Goal: Task Accomplishment & Management: Use online tool/utility

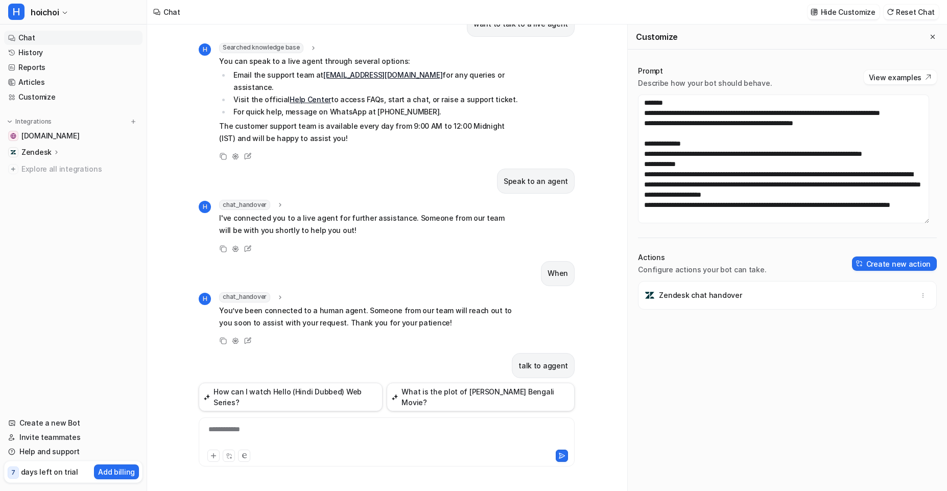
scroll to position [166, 0]
click at [378, 449] on div at bounding box center [386, 454] width 371 height 14
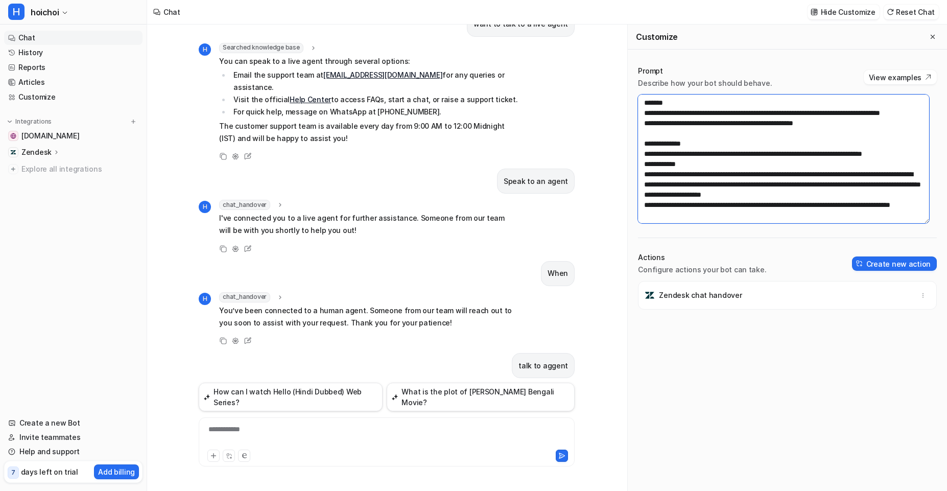
click at [672, 207] on textarea "**********" at bounding box center [783, 158] width 291 height 129
type textarea "**********"
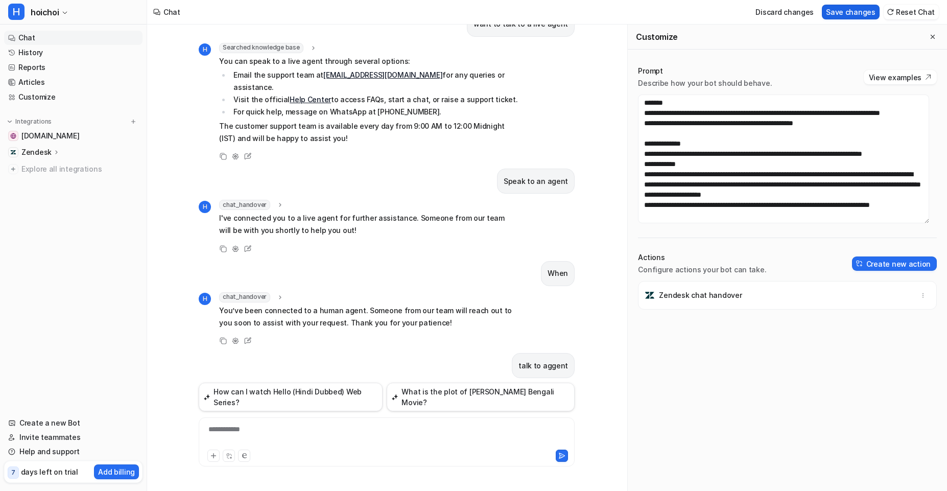
click at [839, 13] on button "Save changes" at bounding box center [851, 12] width 58 height 15
click at [367, 432] on div at bounding box center [386, 435] width 371 height 23
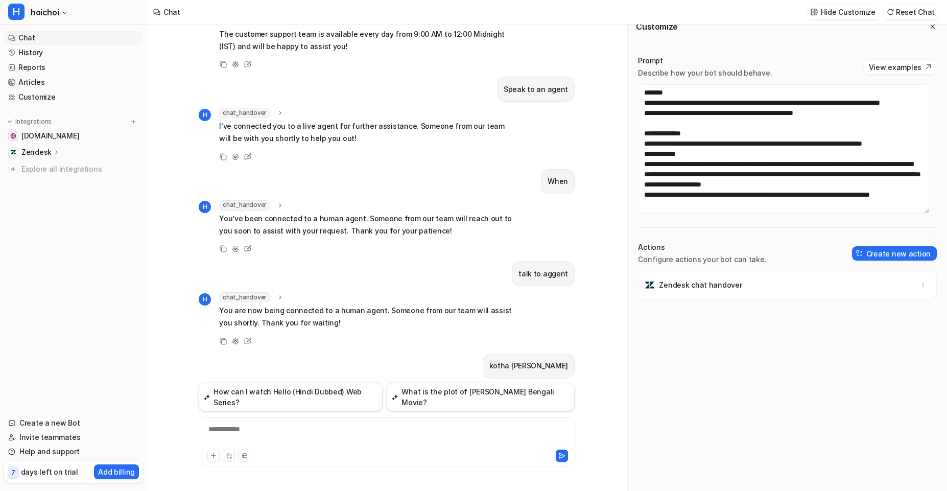
scroll to position [0, 0]
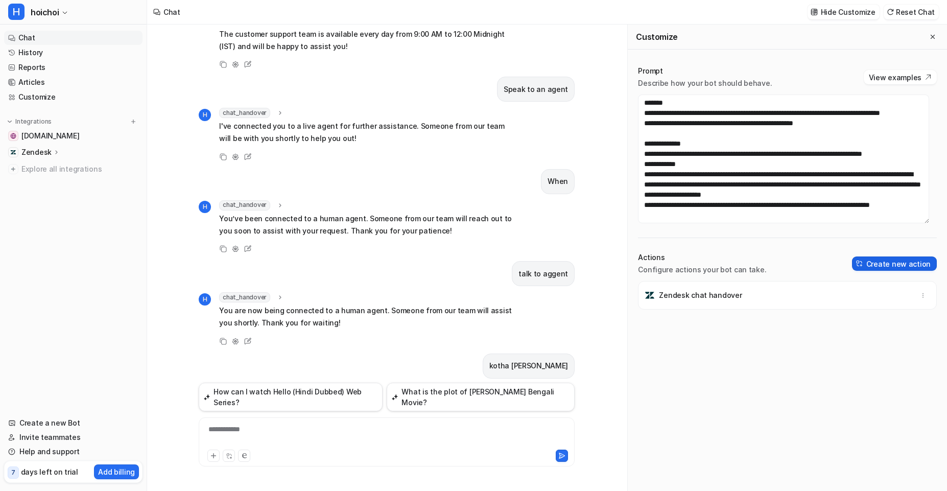
click at [881, 261] on button "Create new action" at bounding box center [894, 263] width 85 height 14
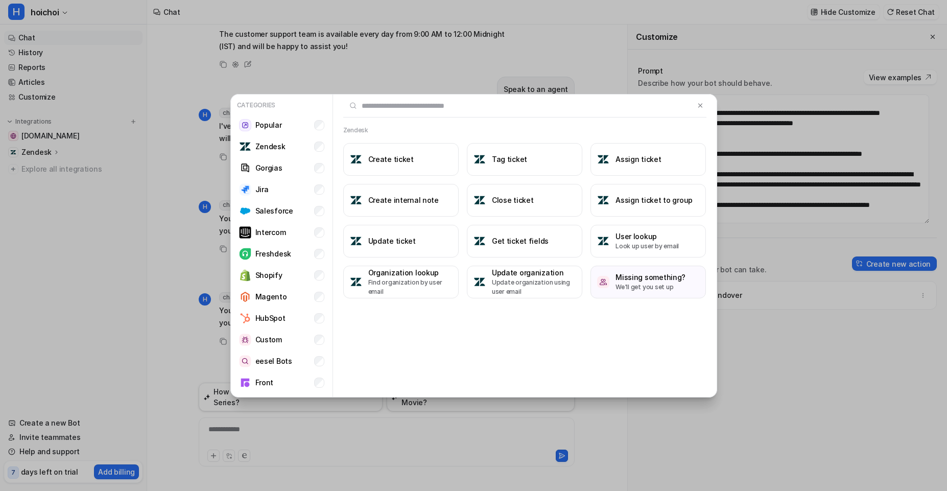
click at [763, 329] on div "Categories Popular Zendesk Gorgias Jira Salesforce Intercom Freshdesk Shopify M…" at bounding box center [473, 245] width 947 height 491
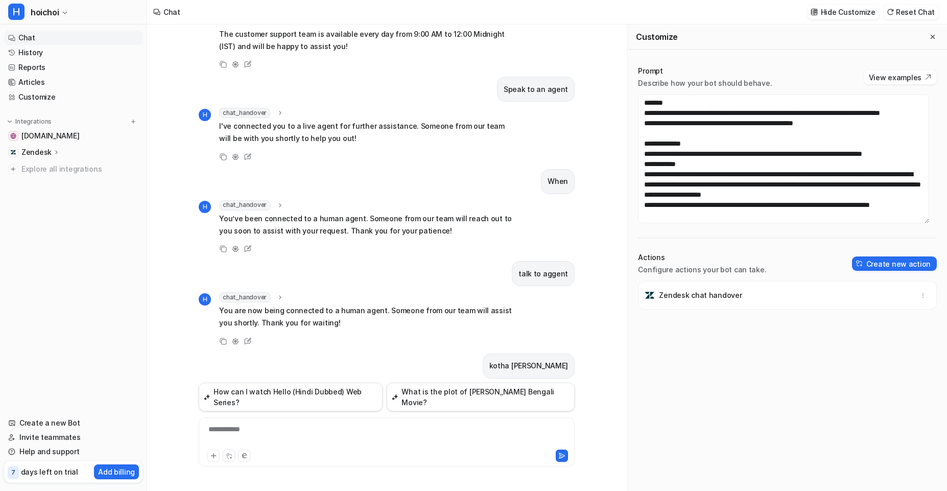
click at [762, 295] on div "Zendesk chat handover" at bounding box center [787, 295] width 290 height 29
click at [704, 294] on p "Zendesk chat handover" at bounding box center [700, 295] width 83 height 10
click at [919, 294] on icon "button" at bounding box center [922, 295] width 7 height 7
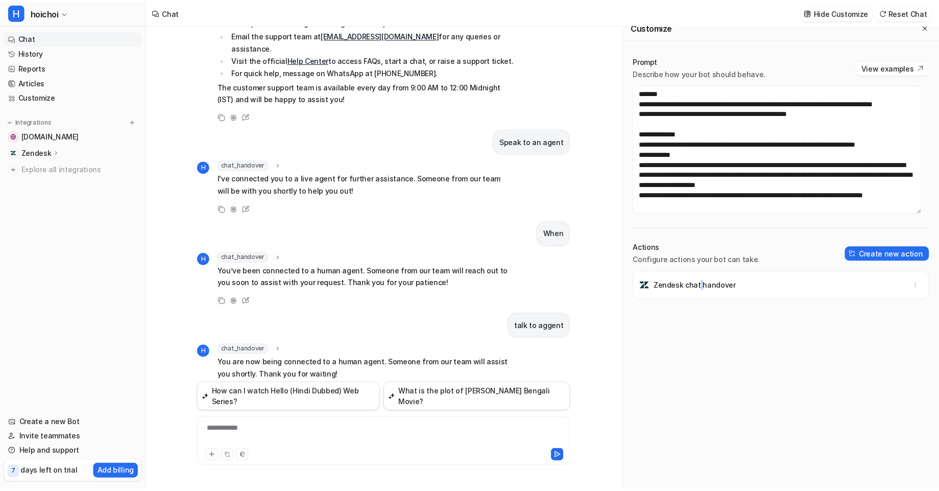
scroll to position [1617, 0]
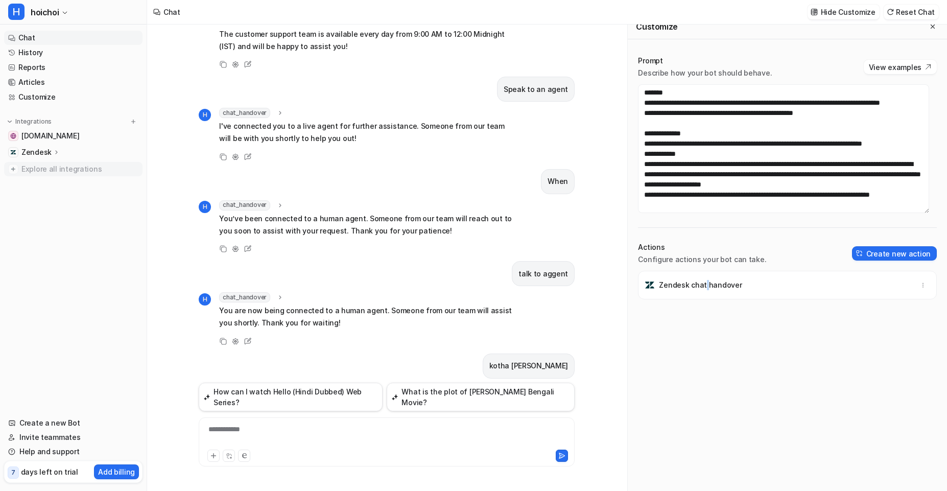
click at [59, 167] on span "Explore all integrations" at bounding box center [79, 169] width 117 height 16
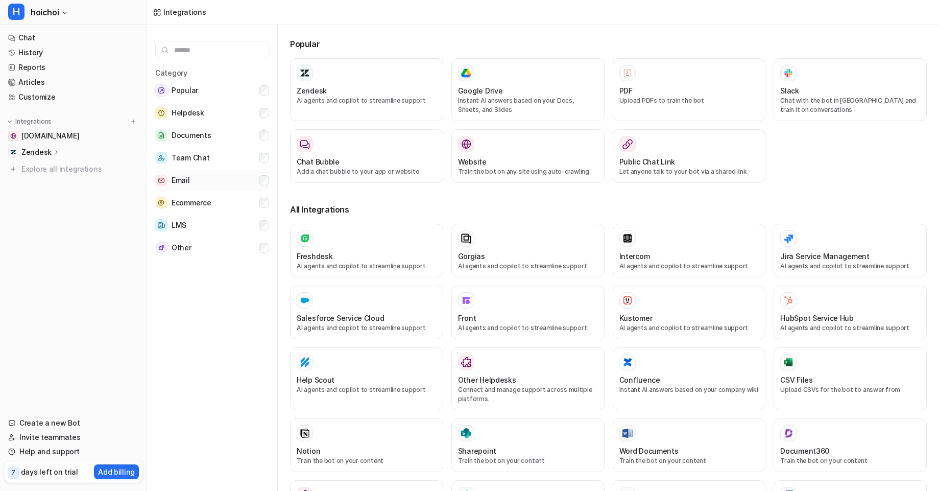
click at [256, 180] on button "Email" at bounding box center [212, 180] width 114 height 20
click at [647, 174] on p "Let anyone talk to your bot via a shared link" at bounding box center [689, 171] width 140 height 9
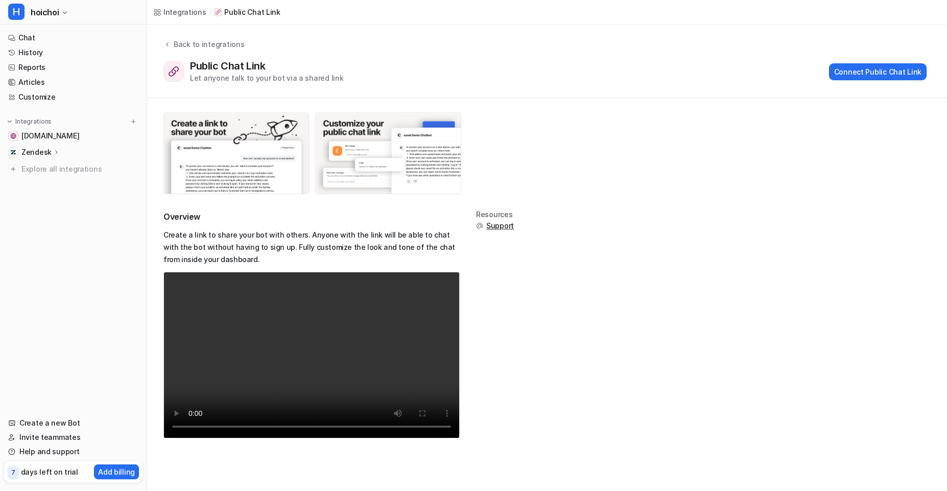
click at [624, 145] on div "Overview Create a link to share your bot with others. Anyone with the link will…" at bounding box center [547, 281] width 800 height 367
click at [174, 46] on div "Back to integrations" at bounding box center [208, 44] width 74 height 11
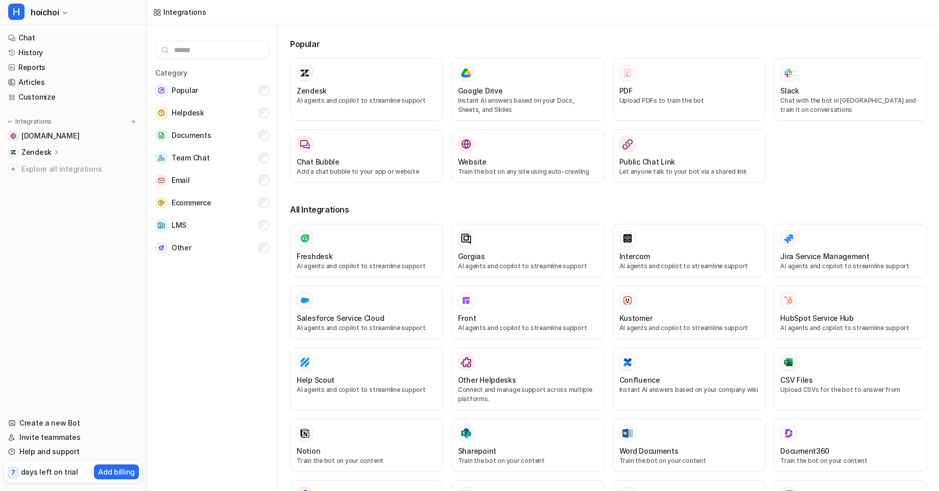
click at [174, 46] on input "text" at bounding box center [212, 50] width 114 height 18
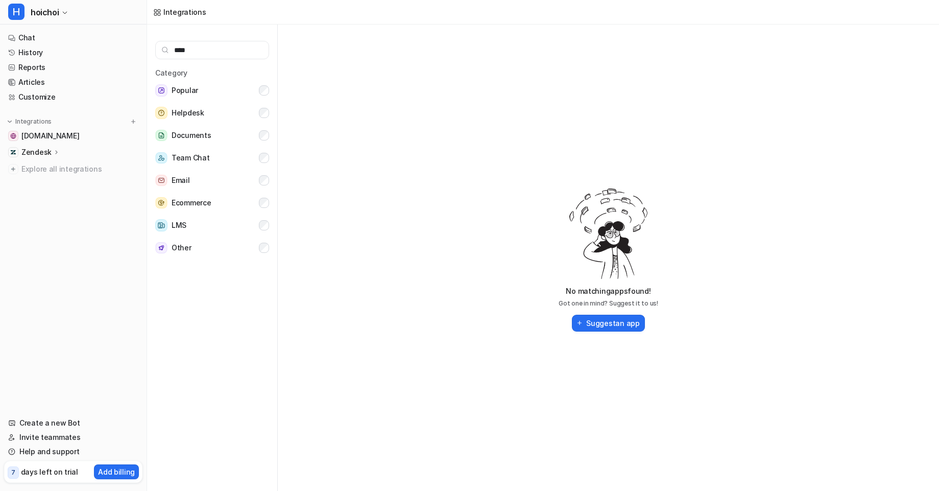
type input "*****"
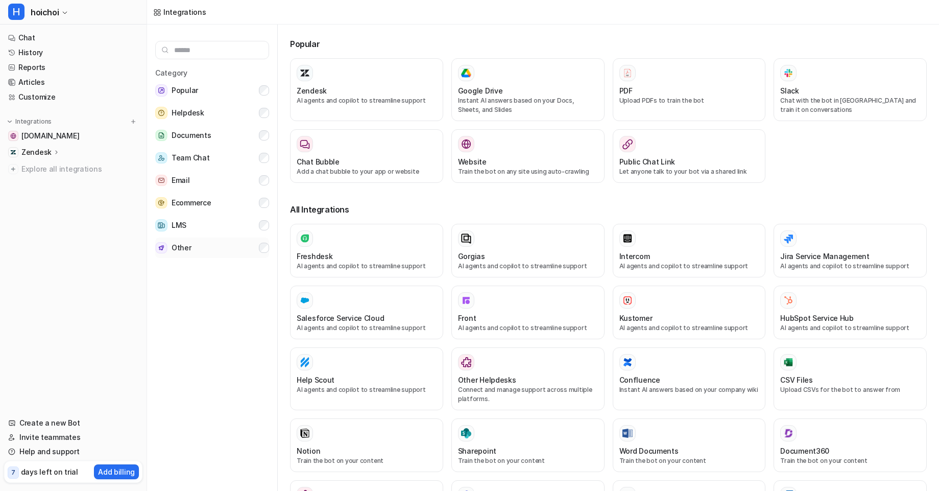
click at [266, 254] on button "Other" at bounding box center [212, 247] width 114 height 20
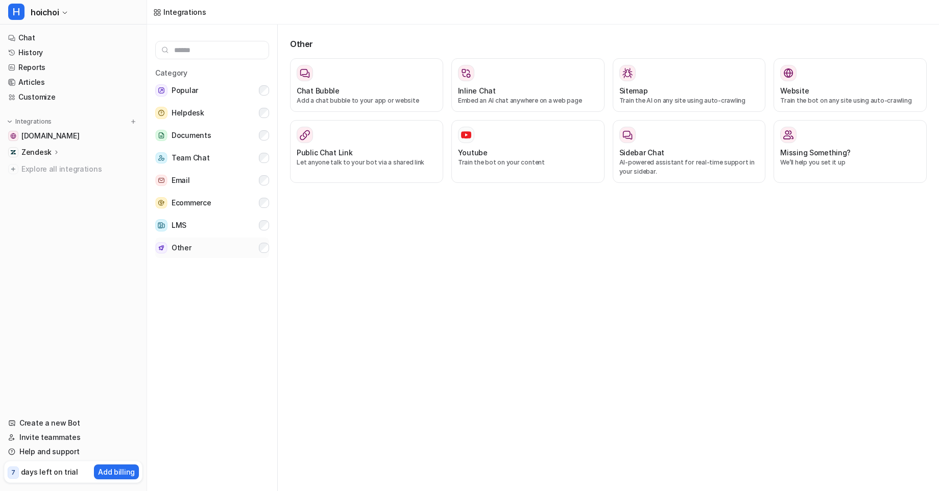
click at [266, 254] on button "Other" at bounding box center [212, 247] width 114 height 20
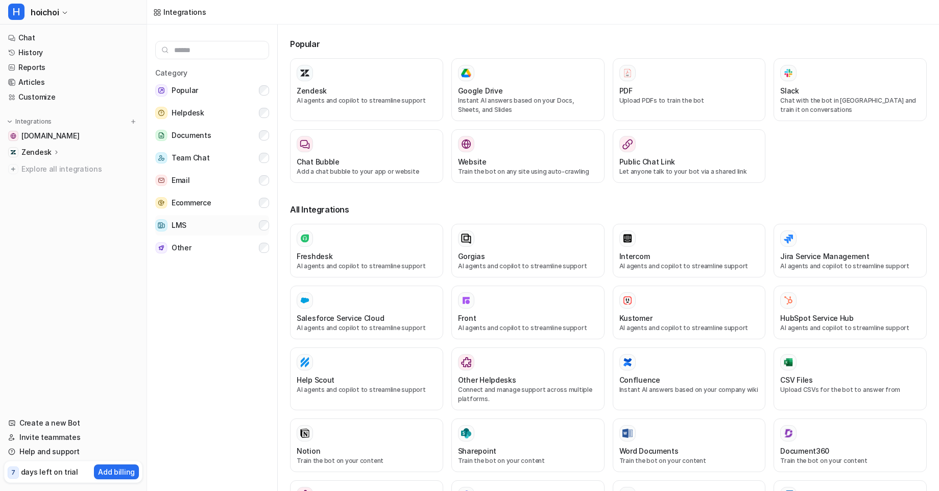
click at [259, 230] on button "LMS" at bounding box center [212, 225] width 114 height 20
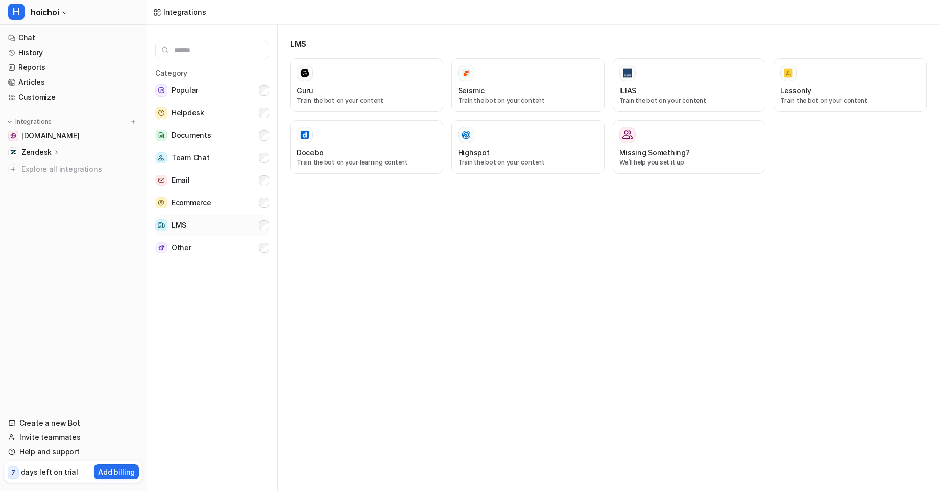
click at [259, 230] on button "LMS" at bounding box center [212, 225] width 114 height 20
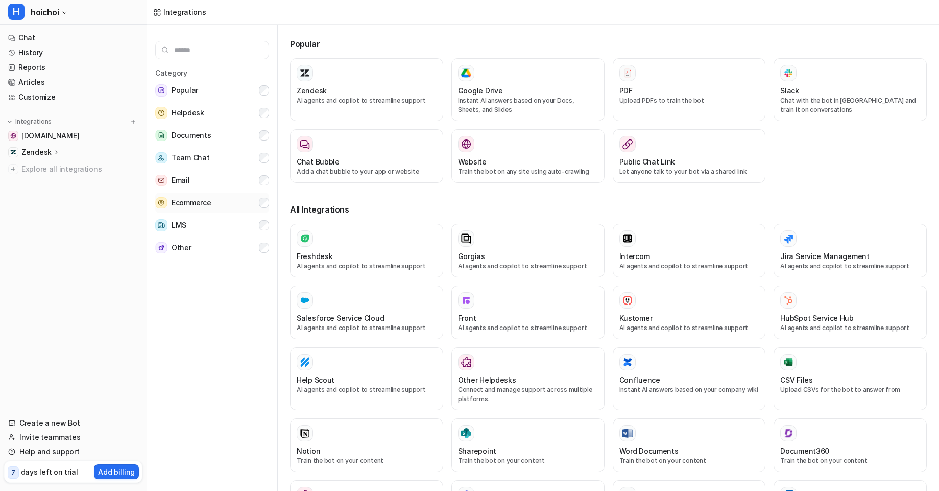
click at [266, 210] on button "Ecommerce" at bounding box center [212, 202] width 114 height 20
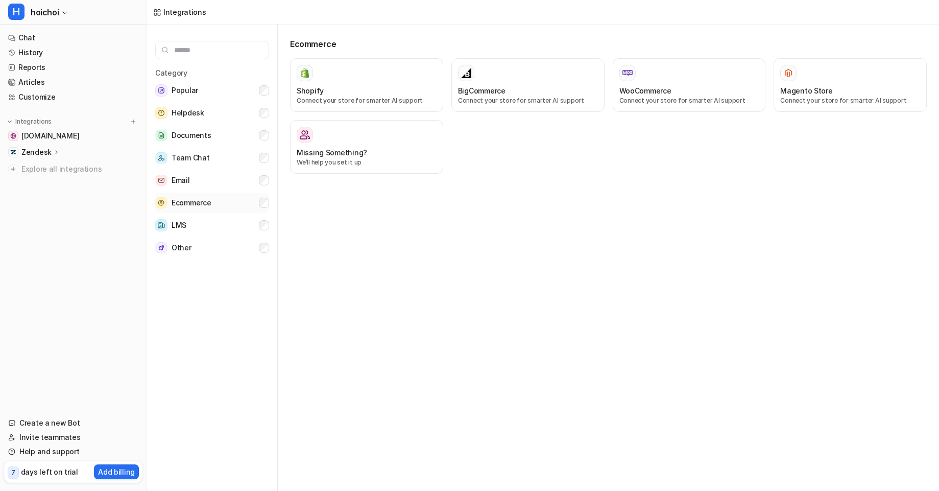
click at [266, 210] on button "Ecommerce" at bounding box center [212, 202] width 114 height 20
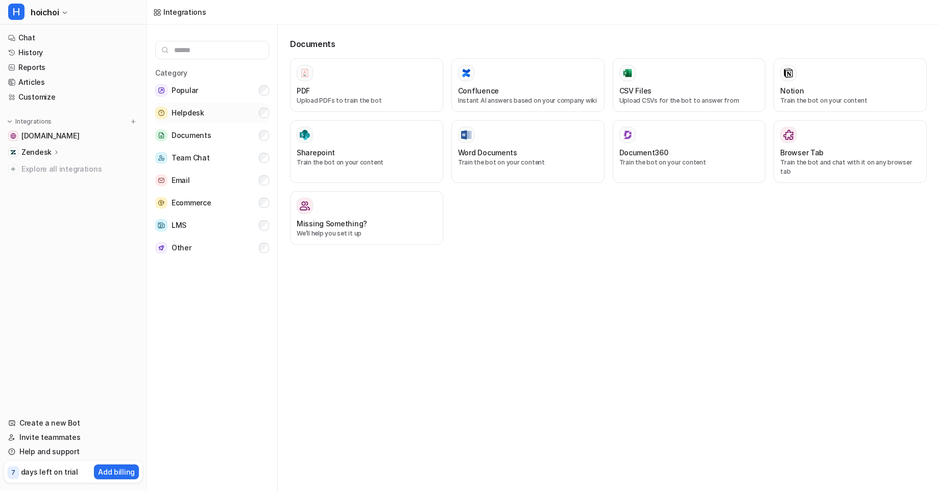
click at [263, 119] on button "Helpdesk" at bounding box center [212, 113] width 114 height 20
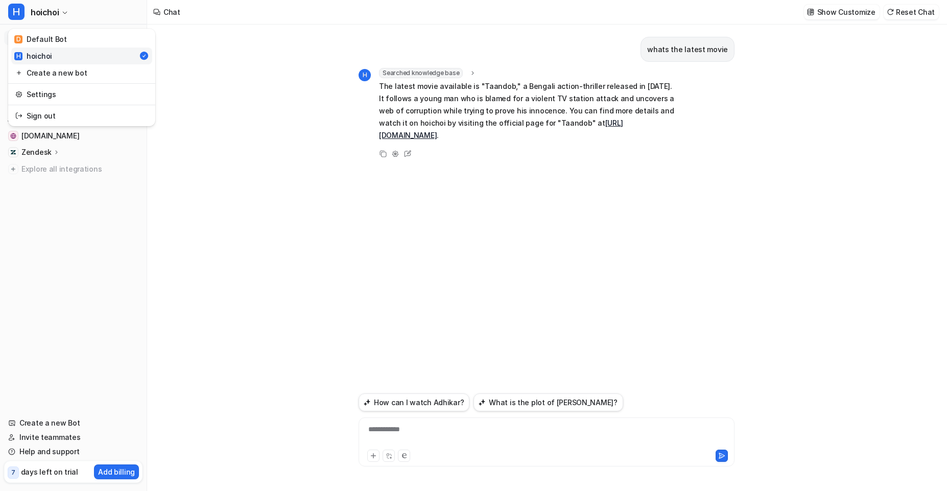
scroll to position [213, 0]
